Goal: Browse casually

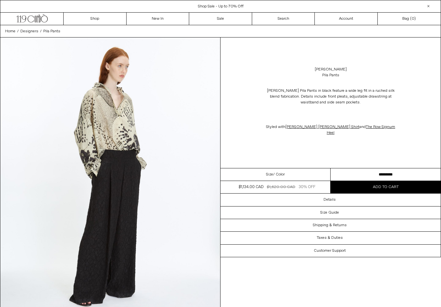
click at [166, 20] on link "New In" at bounding box center [158, 19] width 63 height 12
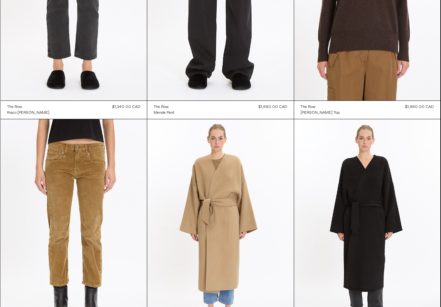
scroll to position [394, 0]
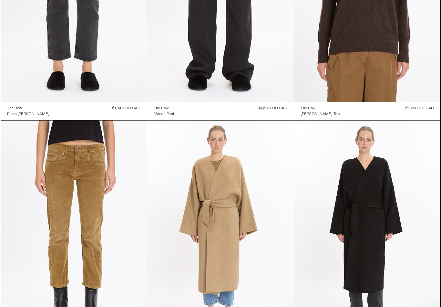
click at [248, 240] on at bounding box center [220, 230] width 147 height 220
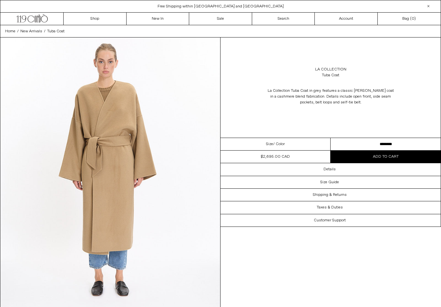
click at [152, 20] on link "New In" at bounding box center [158, 19] width 63 height 12
